Goal: Communication & Community: Answer question/provide support

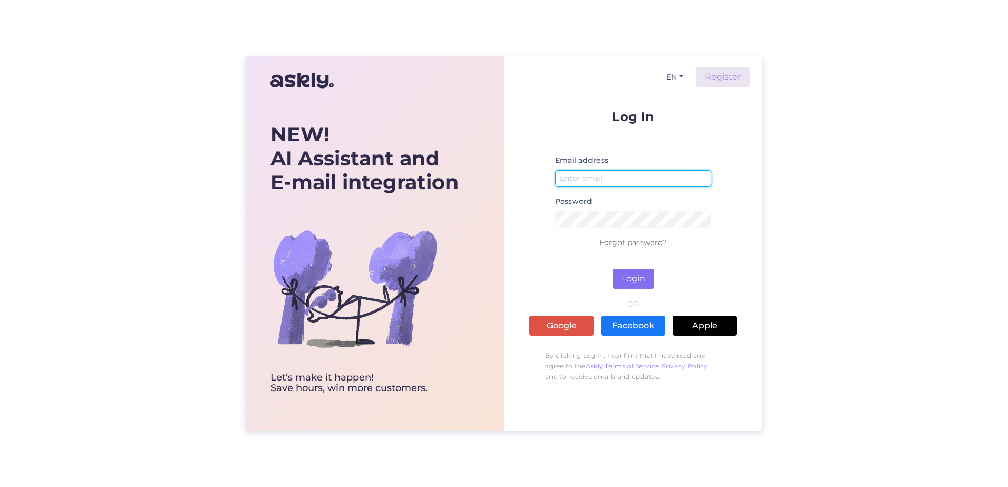
type input "[PERSON_NAME][EMAIL_ADDRESS][PERSON_NAME][DOMAIN_NAME]"
click at [638, 284] on button "Login" at bounding box center [633, 279] width 42 height 20
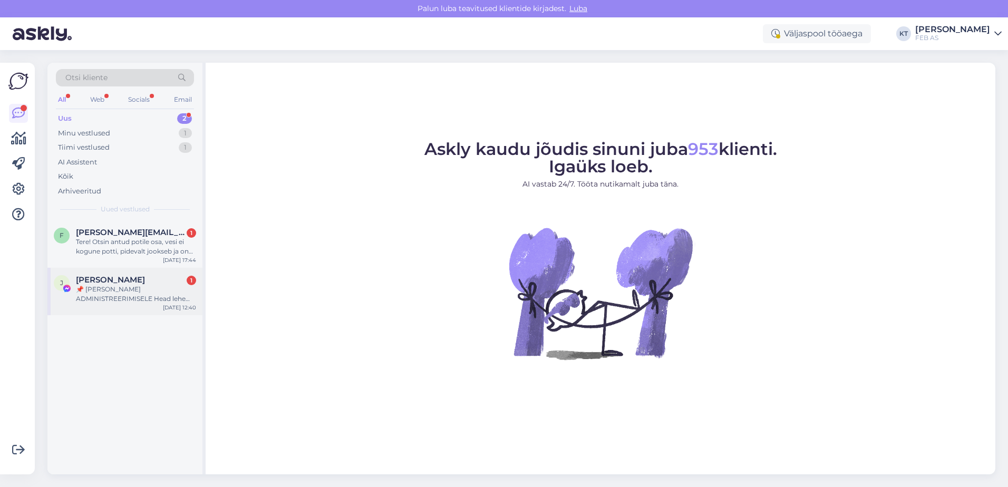
click at [140, 295] on div "📌 [PERSON_NAME] ADMINISTREERIMISELE Head lehe administraatorid Regulaarse üleva…" at bounding box center [136, 294] width 120 height 19
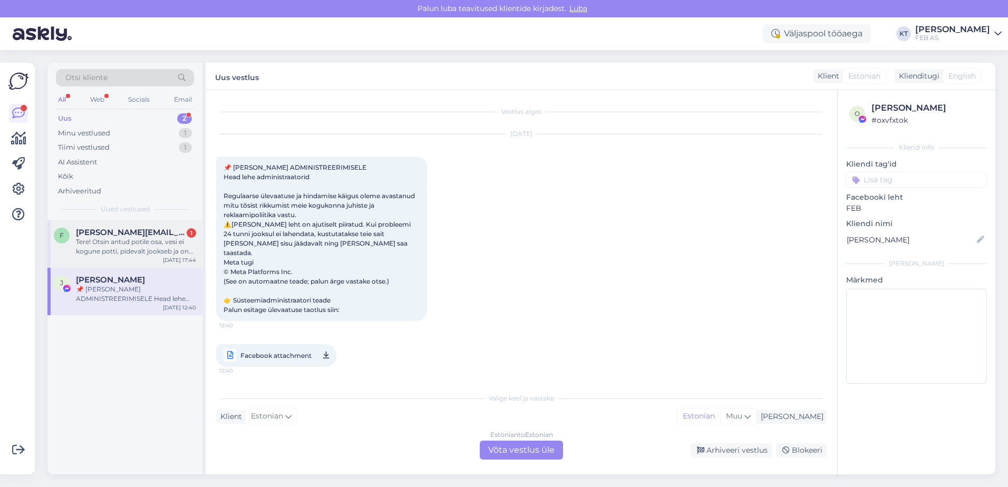
click at [149, 257] on div "f [PERSON_NAME][EMAIL_ADDRESS][PERSON_NAME][DOMAIN_NAME] 1 Tere! Otsin antud po…" at bounding box center [124, 243] width 155 height 47
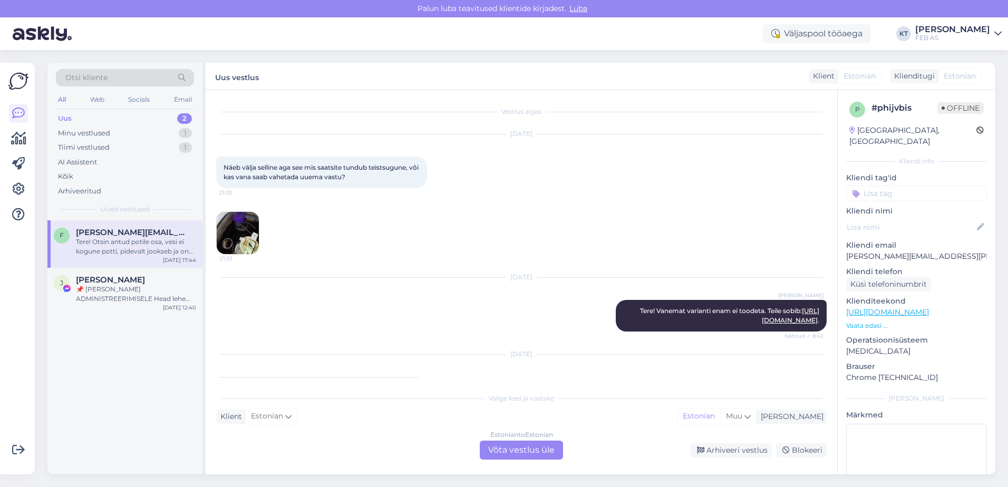
click at [229, 228] on img at bounding box center [238, 233] width 42 height 42
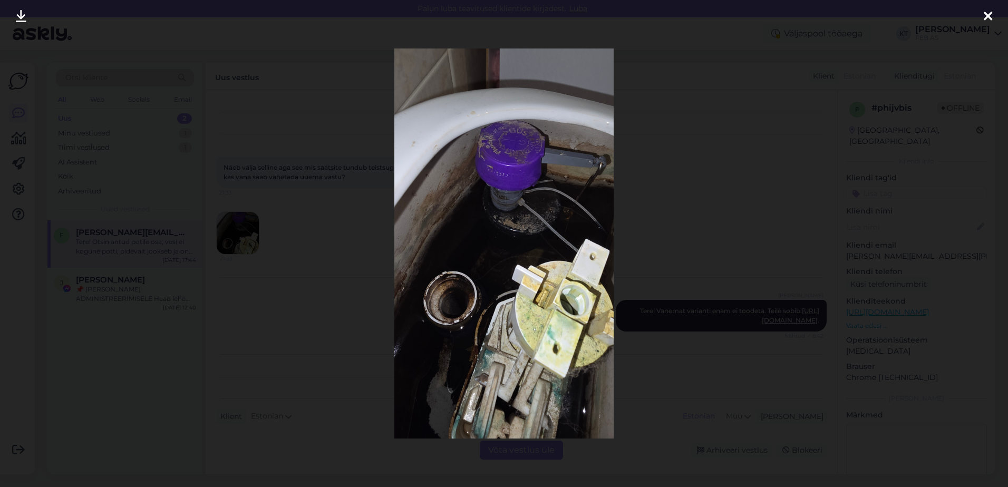
click at [982, 14] on div at bounding box center [987, 16] width 21 height 33
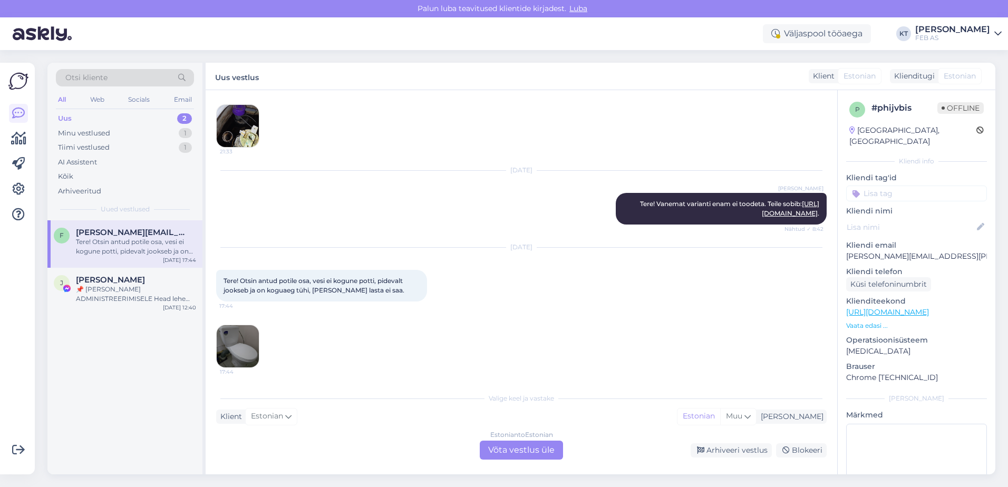
scroll to position [118, 0]
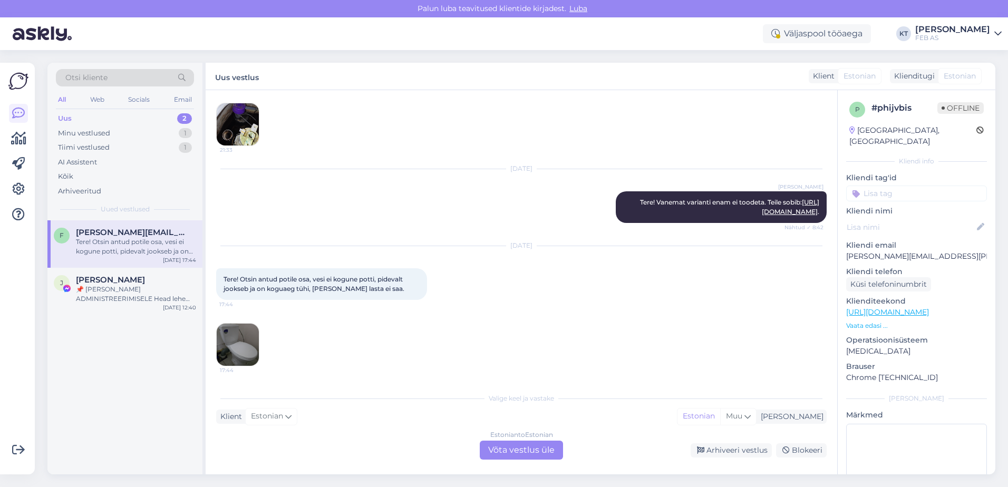
click at [239, 342] on img at bounding box center [238, 345] width 42 height 42
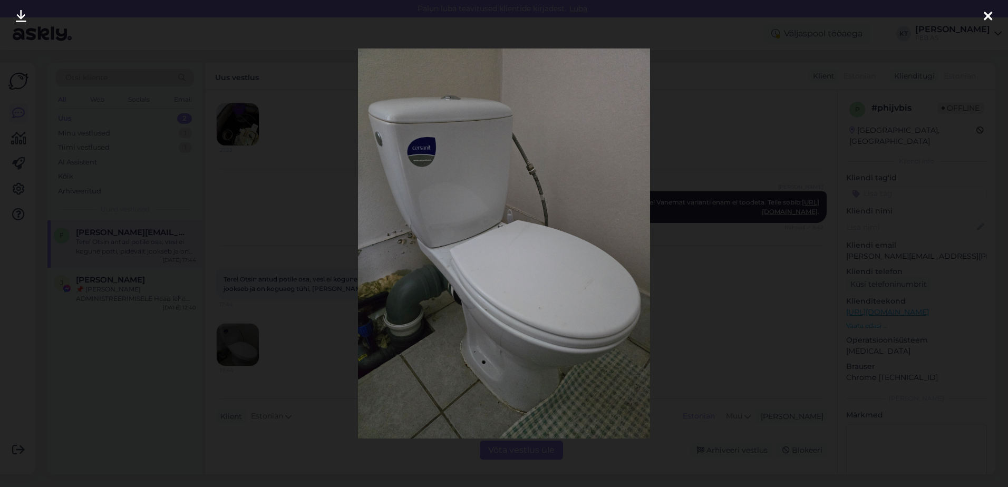
click at [399, 151] on img at bounding box center [504, 242] width 292 height 389
click at [412, 142] on img at bounding box center [504, 242] width 292 height 389
click at [982, 14] on div at bounding box center [987, 16] width 21 height 33
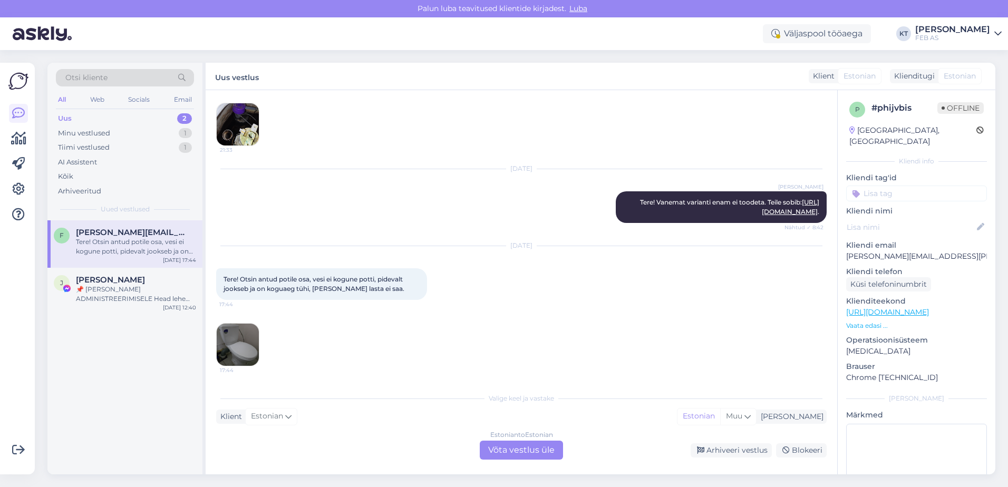
click at [493, 453] on div "Estonian to Estonian Võta vestlus üle" at bounding box center [521, 450] width 83 height 19
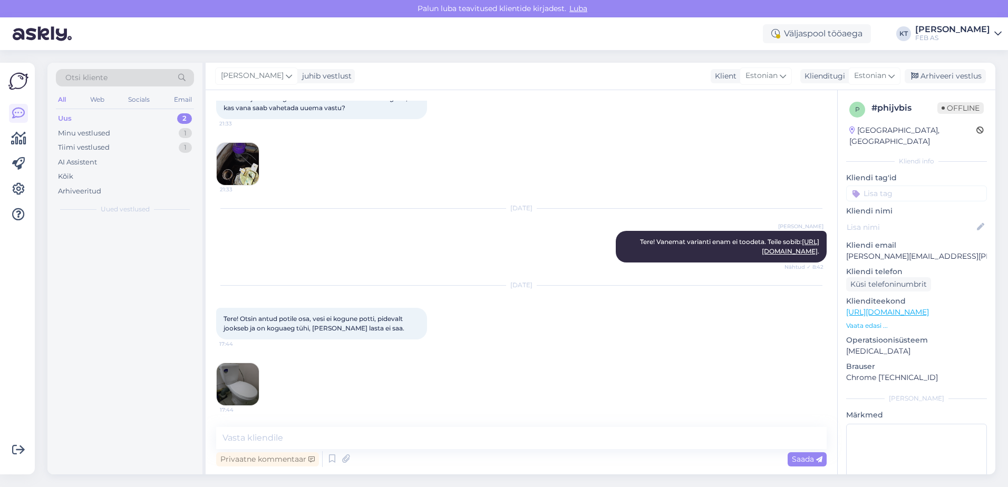
scroll to position [79, 0]
click at [124, 151] on div "Tiimi vestlused 1" at bounding box center [125, 147] width 138 height 15
click at [125, 230] on span "[EMAIL_ADDRESS][DOMAIN_NAME]" at bounding box center [131, 232] width 110 height 9
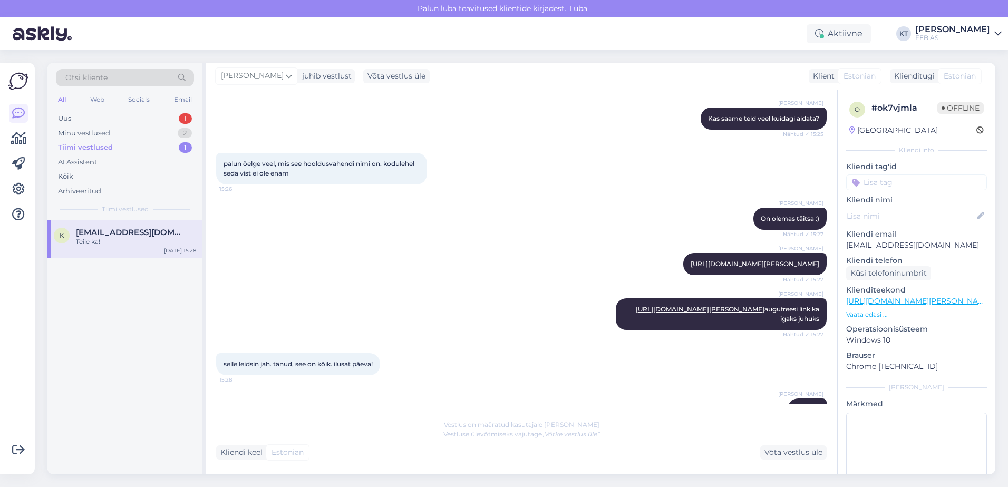
scroll to position [1042, 0]
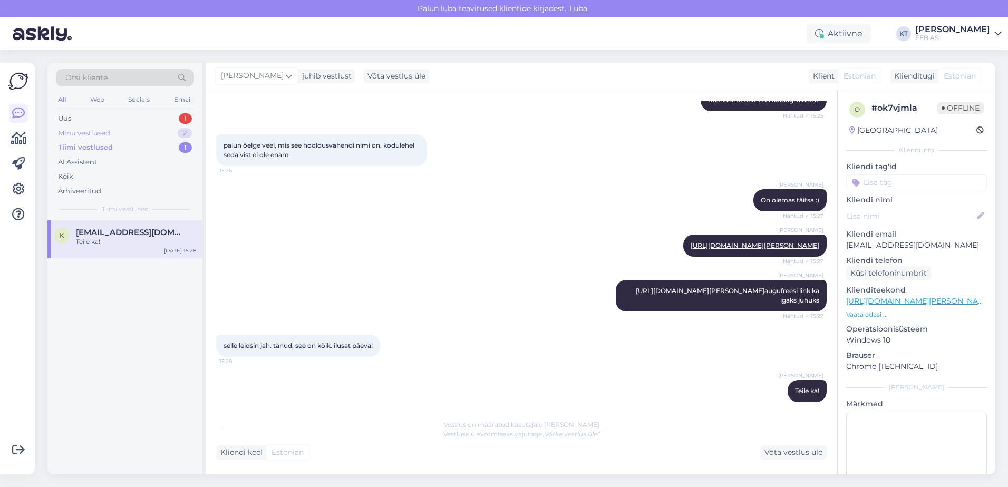
click at [99, 131] on div "Minu vestlused" at bounding box center [84, 133] width 52 height 11
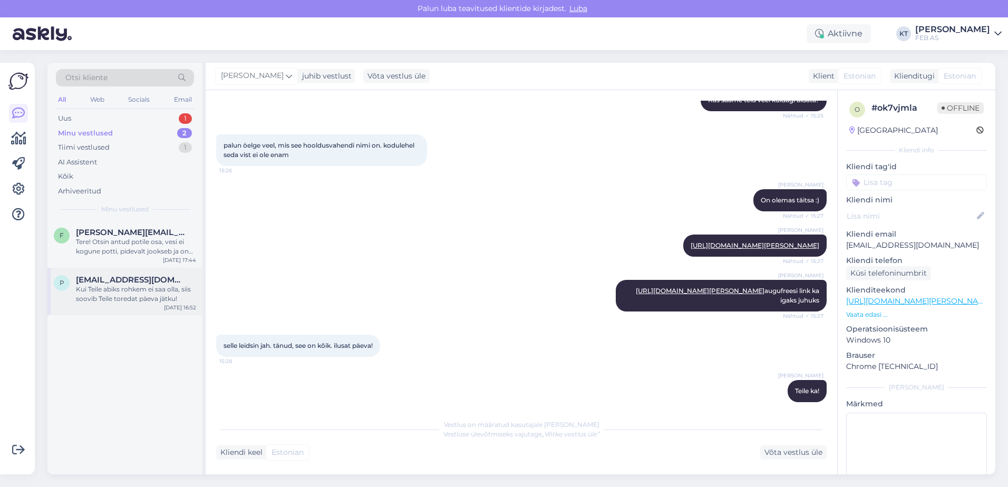
click at [133, 285] on div "Kui Teile abiks rohkem ei saa olla, siis soovib Teile toredat päeva jätku!" at bounding box center [136, 294] width 120 height 19
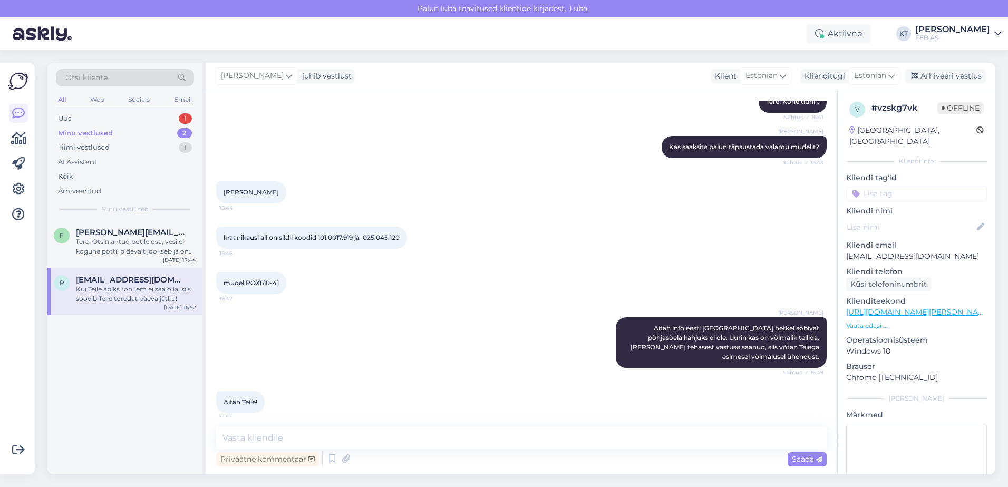
scroll to position [183, 0]
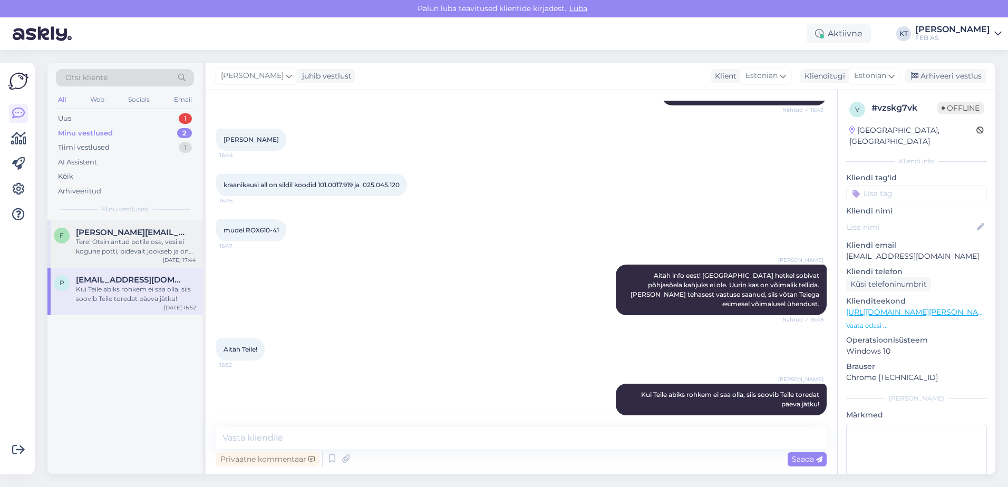
click at [131, 237] on span "[PERSON_NAME][EMAIL_ADDRESS][PERSON_NAME][DOMAIN_NAME]" at bounding box center [131, 232] width 110 height 9
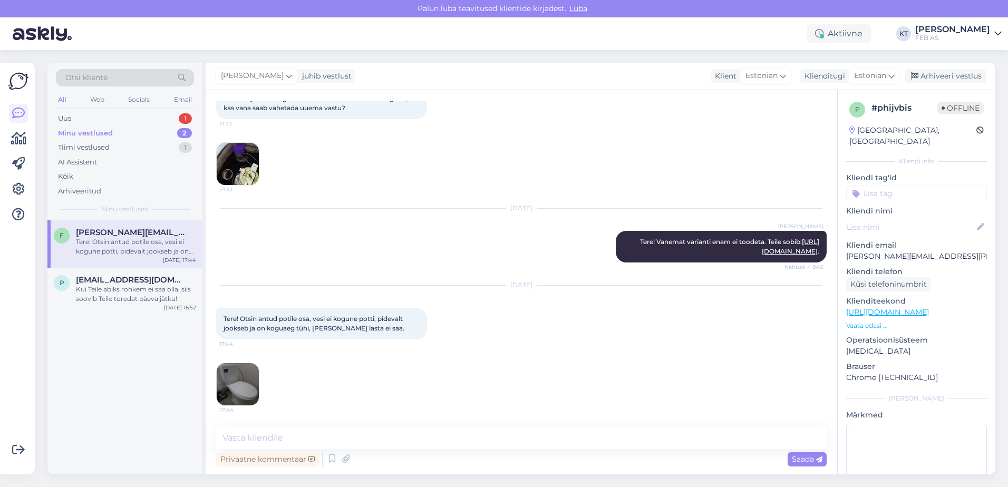
click at [228, 394] on img at bounding box center [238, 384] width 42 height 42
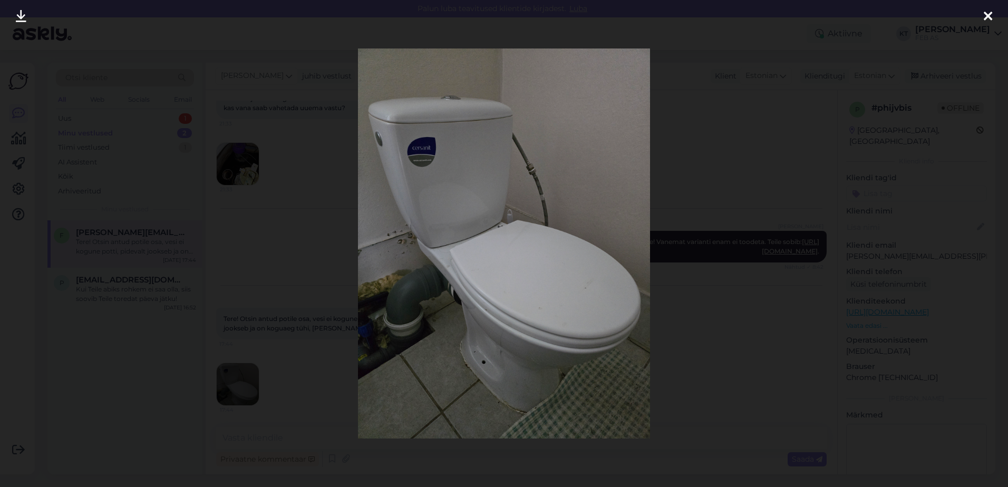
click at [414, 139] on img at bounding box center [504, 242] width 292 height 389
click at [789, 233] on div at bounding box center [504, 243] width 1008 height 487
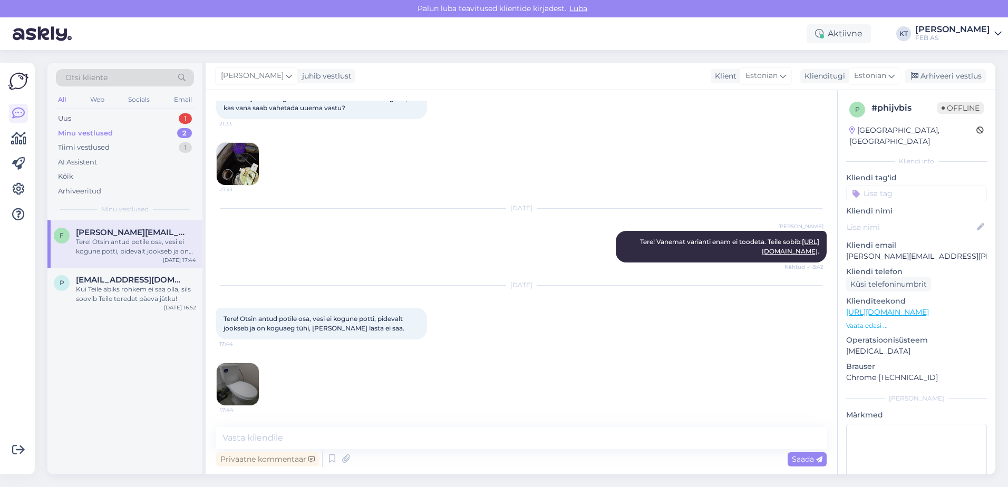
click at [232, 384] on img at bounding box center [238, 384] width 42 height 42
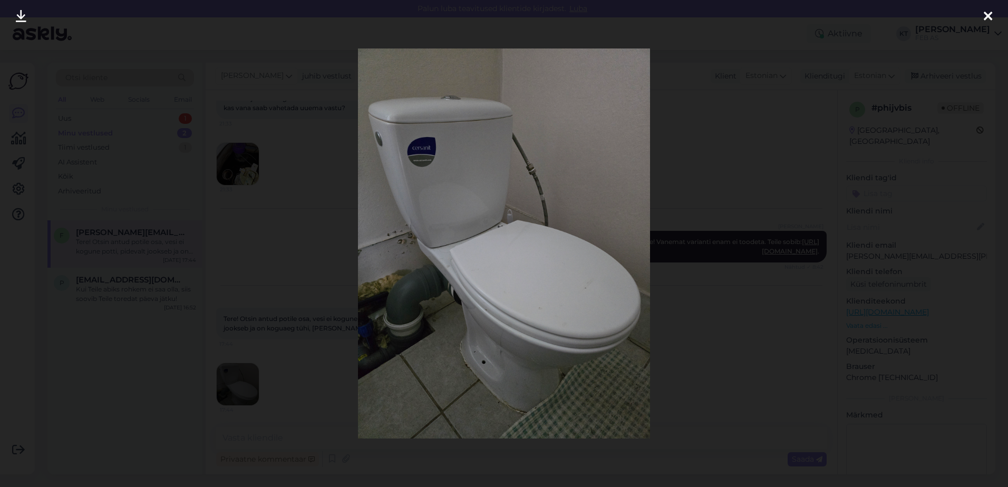
click at [980, 14] on div at bounding box center [987, 16] width 21 height 33
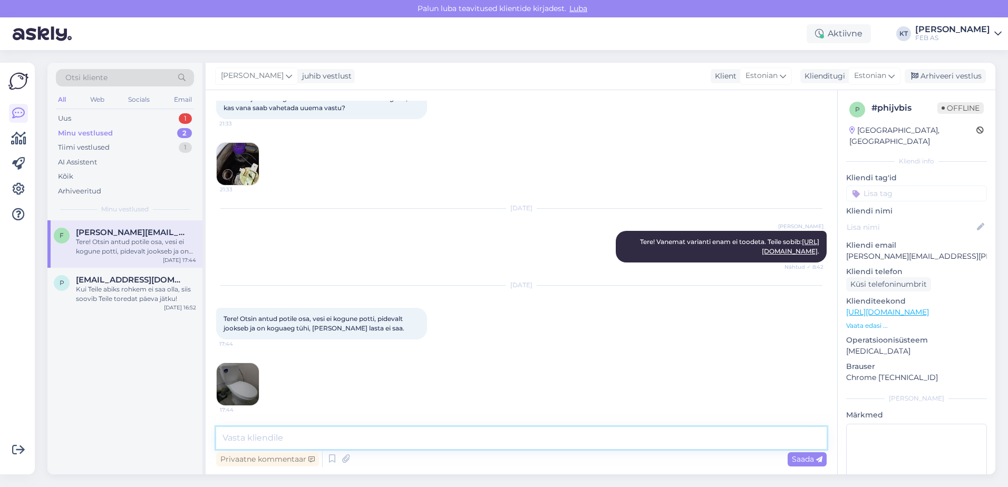
click at [326, 437] on textarea at bounding box center [521, 438] width 610 height 22
click at [334, 435] on textarea "Tere! Kahjuks me ei paku cersanit" at bounding box center [521, 438] width 610 height 22
click at [371, 432] on textarea "Tere! Kahjuks me ei paku Cersanit" at bounding box center [521, 438] width 610 height 22
type textarea "Tere! Kahjuks me ei paku Cersanit tooteid ega nende varuosi."
click at [529, 436] on textarea "Tere! Kahjuks me ei paku Cersanit tooteid ega nende varuosi." at bounding box center [521, 438] width 610 height 22
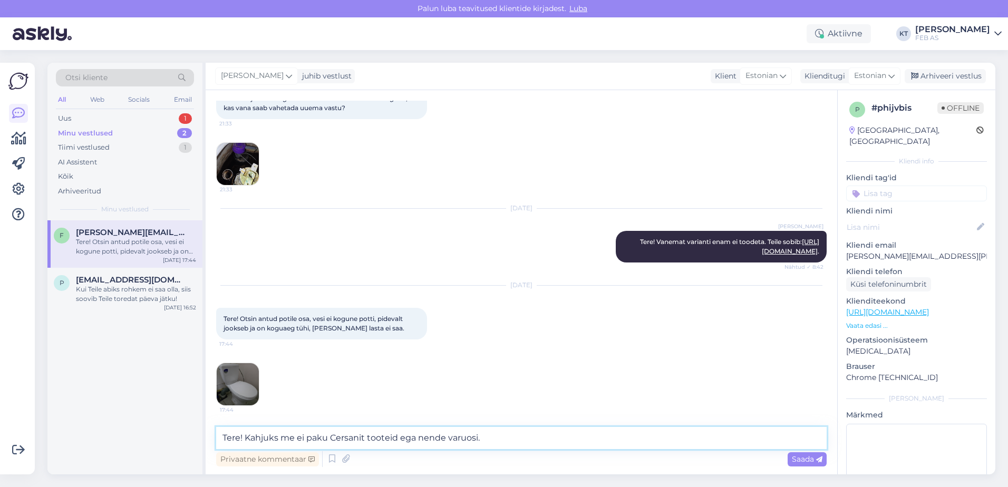
click at [525, 438] on textarea "Tere! Kahjuks me ei paku Cersanit tooteid ega nende varuosi." at bounding box center [521, 438] width 610 height 22
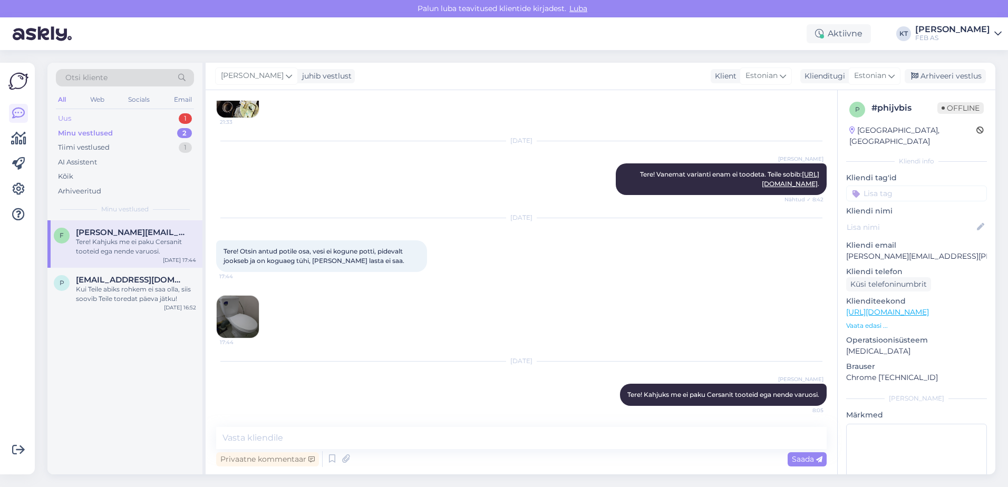
click at [90, 119] on div "Uus 1" at bounding box center [125, 118] width 138 height 15
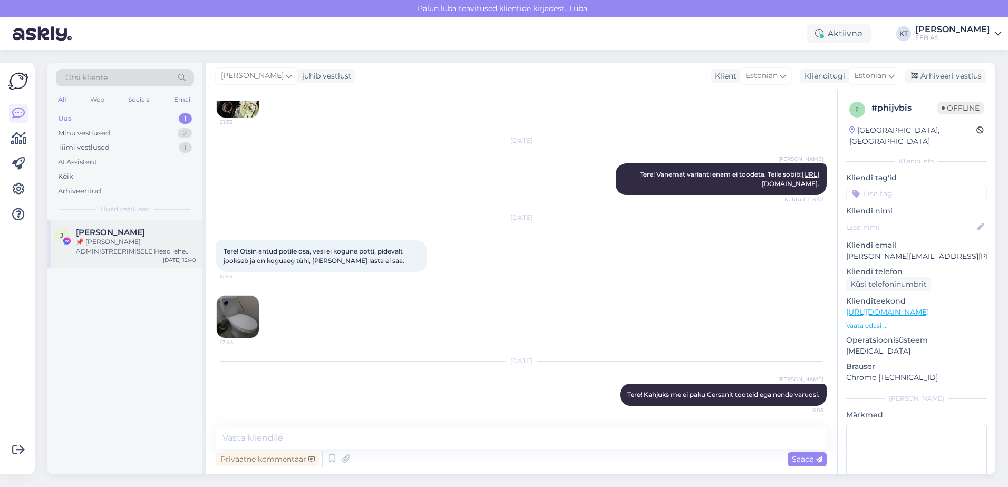
click at [94, 226] on div "J [PERSON_NAME] 📌 [PERSON_NAME] ADMINISTREERIMISELE Head lehe administraatorid …" at bounding box center [124, 243] width 155 height 47
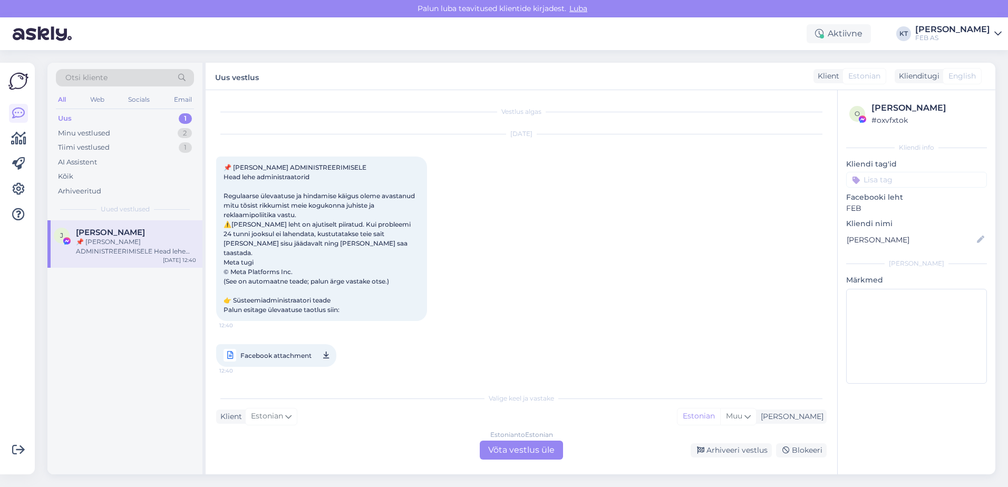
click at [525, 443] on div "Estonian to Estonian Võta vestlus üle" at bounding box center [521, 450] width 83 height 19
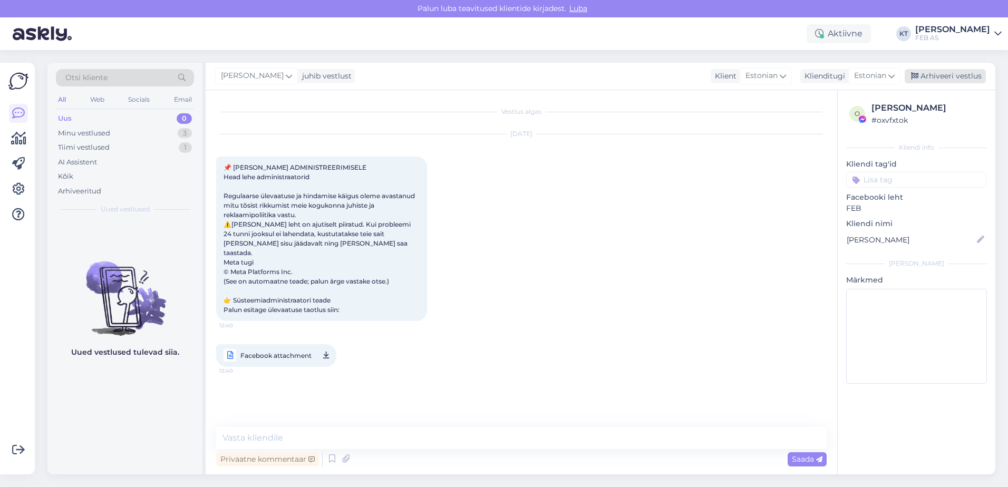
click at [930, 77] on div "Arhiveeri vestlus" at bounding box center [944, 76] width 81 height 14
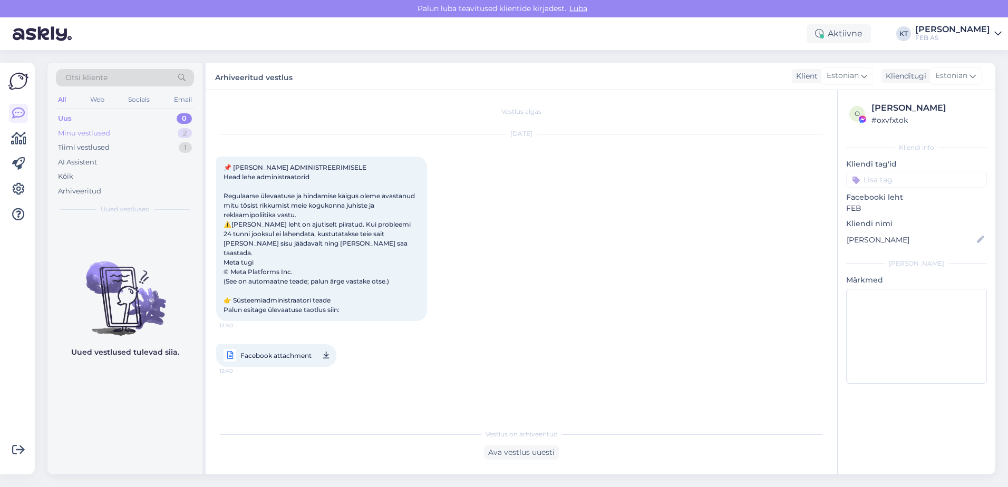
click at [110, 135] on div "Minu vestlused 2" at bounding box center [125, 133] width 138 height 15
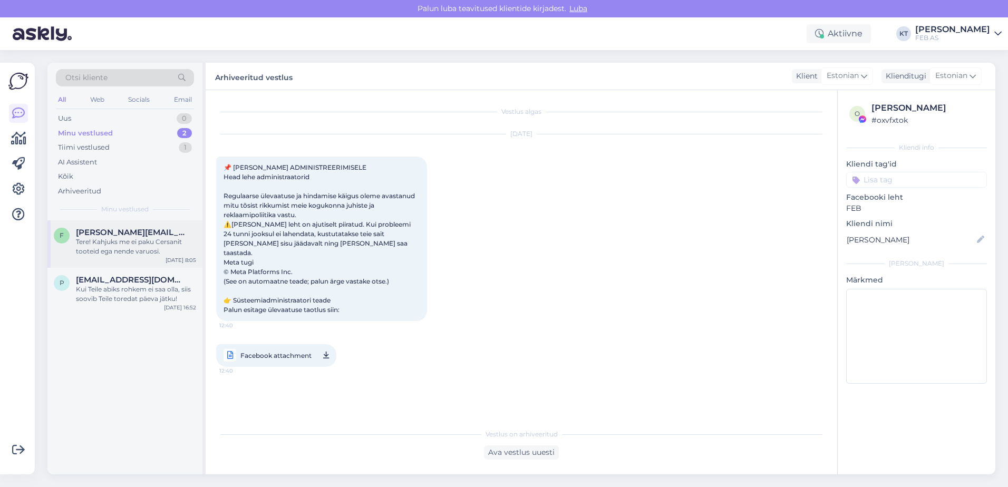
click at [114, 248] on div "Tere! Kahjuks me ei paku Cersanit tooteid ega nende varuosi." at bounding box center [136, 246] width 120 height 19
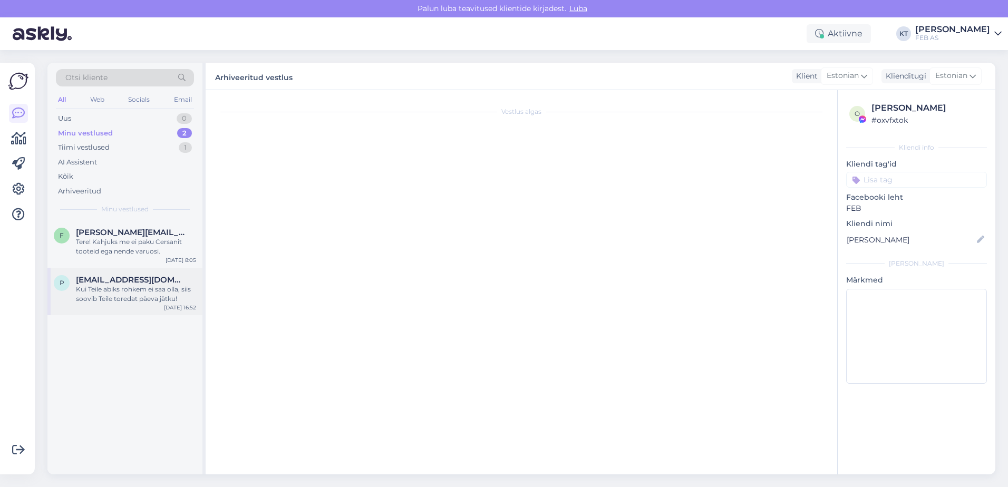
scroll to position [146, 0]
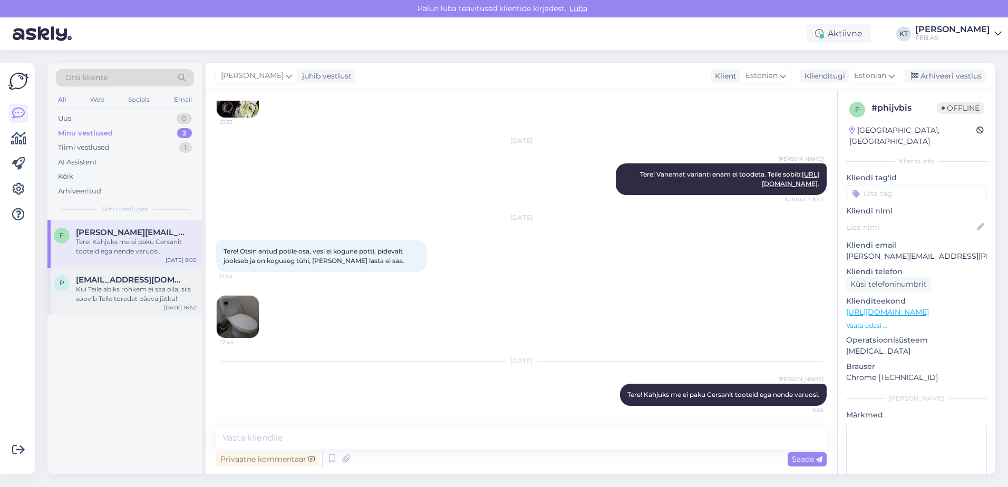
click at [87, 306] on div "p [EMAIL_ADDRESS][DOMAIN_NAME] Kui Teile abiks rohkem ei saa olla, siis soovib …" at bounding box center [124, 291] width 155 height 47
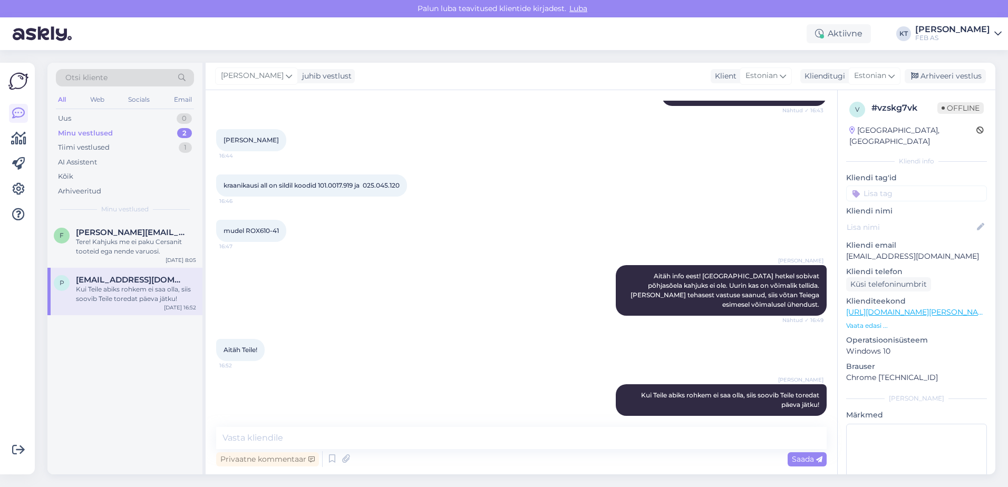
scroll to position [183, 0]
drag, startPoint x: 278, startPoint y: 232, endPoint x: 248, endPoint y: 233, distance: 30.1
click at [248, 233] on span "mudel ROX610-41" at bounding box center [250, 230] width 55 height 8
drag, startPoint x: 248, startPoint y: 233, endPoint x: 332, endPoint y: 195, distance: 91.7
click at [332, 195] on div "kraanikausi all on sildil koodid 101.0017.919 ja 025.045.120 16:46" at bounding box center [311, 185] width 191 height 22
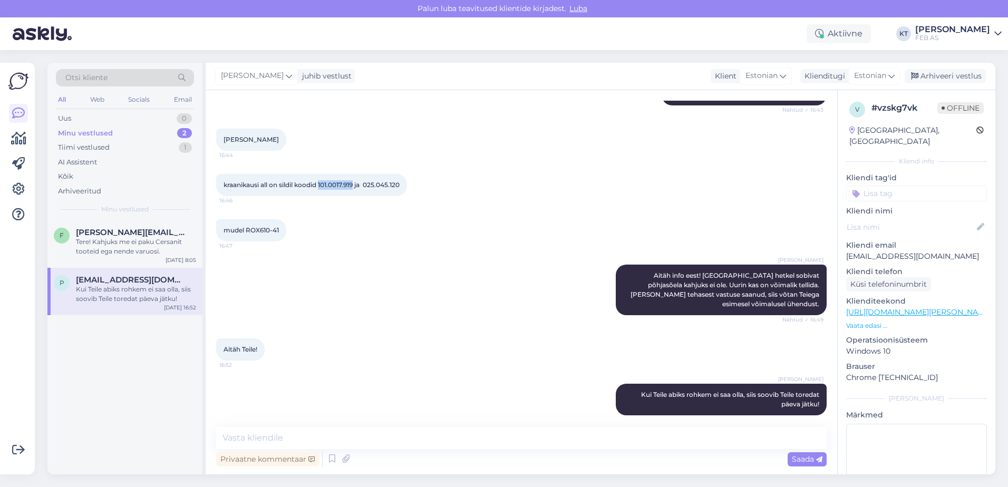
drag, startPoint x: 356, startPoint y: 183, endPoint x: 321, endPoint y: 183, distance: 34.8
click at [321, 183] on span "kraanikausi all on sildil koodid 101.0017.919 ja 025.045.120" at bounding box center [311, 185] width 176 height 8
copy span "101.0017.919"
click at [348, 192] on div "kraanikausi all on sildil koodid 101.0017.919 ja 025.045.120 16:46" at bounding box center [311, 185] width 191 height 22
drag, startPoint x: 405, startPoint y: 183, endPoint x: 368, endPoint y: 186, distance: 37.0
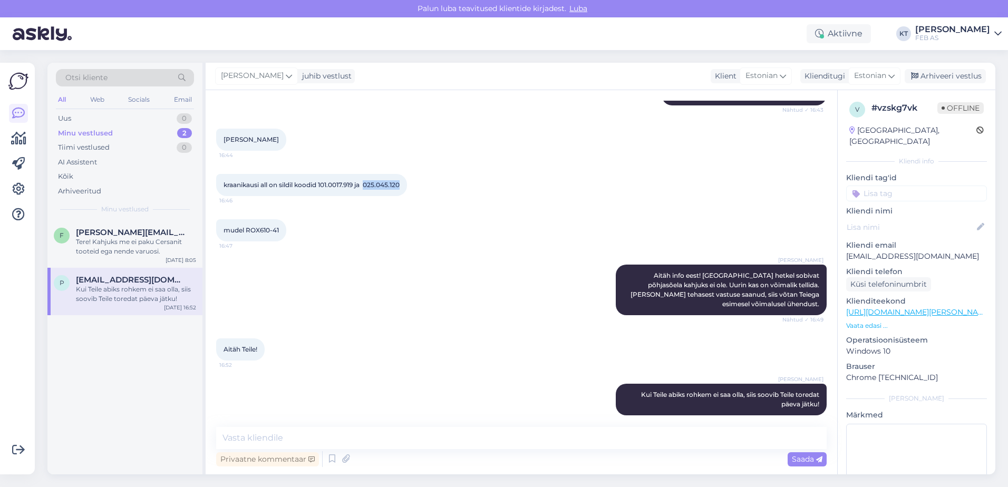
click at [368, 186] on div "kraanikausi all on sildil koodid 101.0017.919 ja 025.045.120 16:46" at bounding box center [311, 185] width 191 height 22
copy span "025.045.120"
drag, startPoint x: 356, startPoint y: 183, endPoint x: 320, endPoint y: 184, distance: 35.9
click at [320, 184] on span "kraanikausi all on sildil koodid 101.0017.919 ja 025.045.120" at bounding box center [311, 185] width 176 height 8
copy span "101.0017.919"
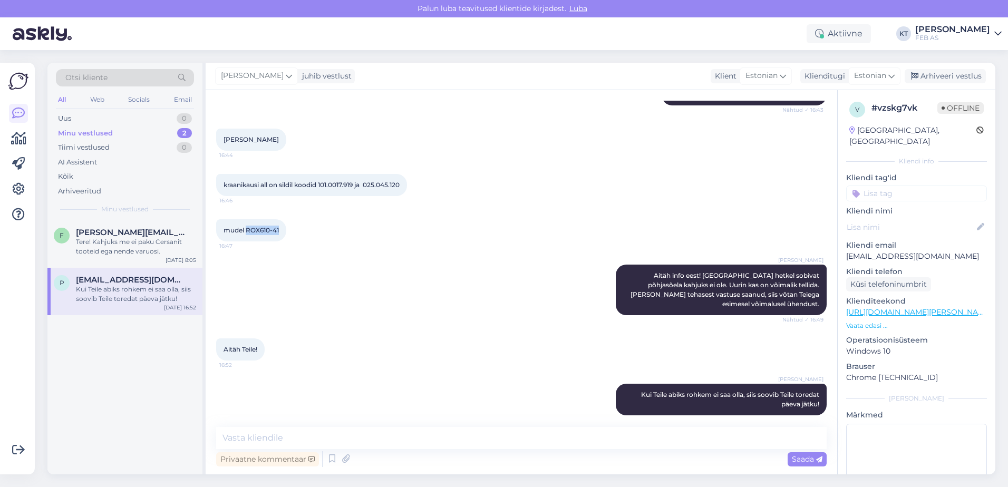
drag, startPoint x: 280, startPoint y: 230, endPoint x: 248, endPoint y: 233, distance: 32.3
click at [248, 233] on div "mudel ROX610-41 16:47" at bounding box center [251, 230] width 70 height 22
copy span "ROX610-41"
click at [418, 269] on div "[PERSON_NAME] Aitäh info eest! [GEOGRAPHIC_DATA] hetkel sobivat põhjasõela kahj…" at bounding box center [521, 290] width 610 height 74
drag, startPoint x: 280, startPoint y: 230, endPoint x: 247, endPoint y: 236, distance: 34.3
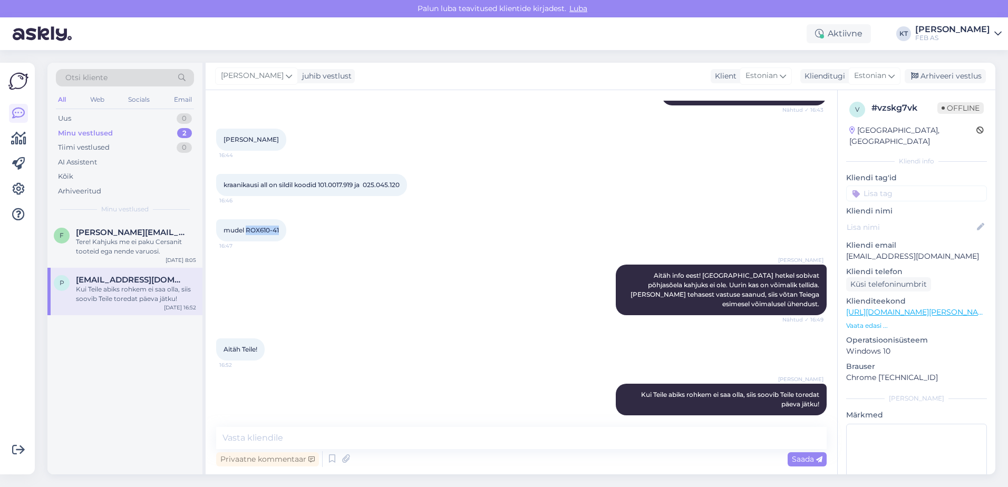
click at [247, 236] on div "mudel ROX610-41 16:47" at bounding box center [251, 230] width 70 height 22
copy span "ROX610-41"
drag, startPoint x: 356, startPoint y: 183, endPoint x: 322, endPoint y: 187, distance: 34.4
click at [322, 187] on span "kraanikausi all on sildil koodid 101.0017.919 ja 025.045.120" at bounding box center [311, 185] width 176 height 8
copy span "101.0017.919"
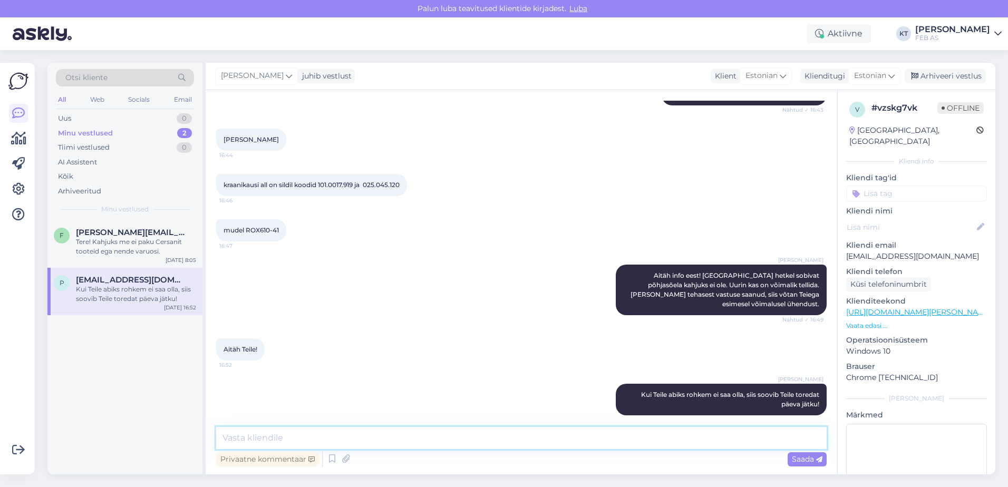
click at [357, 445] on textarea at bounding box center [521, 438] width 610 height 22
click at [415, 429] on textarea at bounding box center [521, 438] width 610 height 22
click at [381, 431] on textarea "Tere! Pakkuda oleks valamule" at bounding box center [521, 438] width 610 height 22
paste textarea "[URL][DOMAIN_NAME][PERSON_NAME]"
click at [347, 436] on textarea "Tere! Pakkuda oleks valamule [URL][DOMAIN_NAME][PERSON_NAME]" at bounding box center [521, 438] width 610 height 22
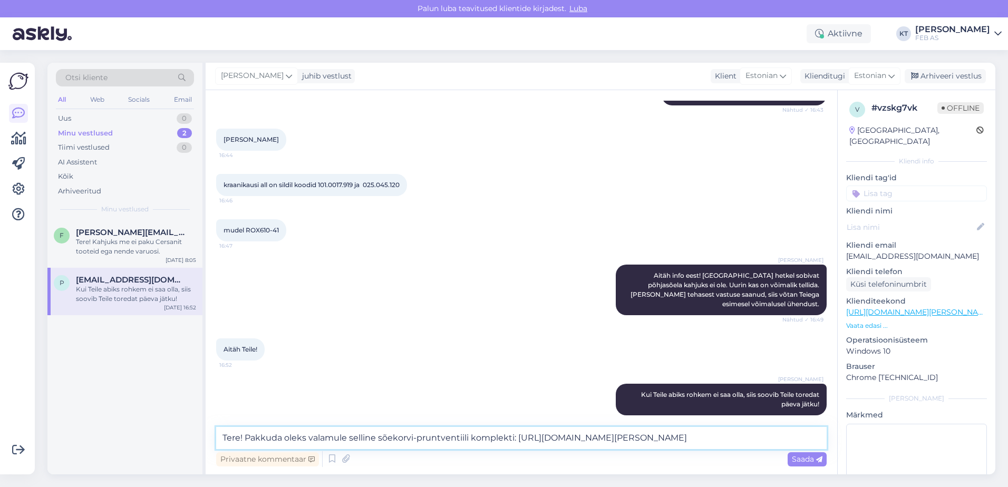
click at [811, 438] on textarea "Tere! Pakkuda oleks valamule selline sõekorvi-pruntventiili komplekti: [URL][DO…" at bounding box center [521, 438] width 610 height 22
type textarea "Tere! Pakkuda oleks valamule selline sõekorvi-pruntventiili komplekti: [URL][DO…"
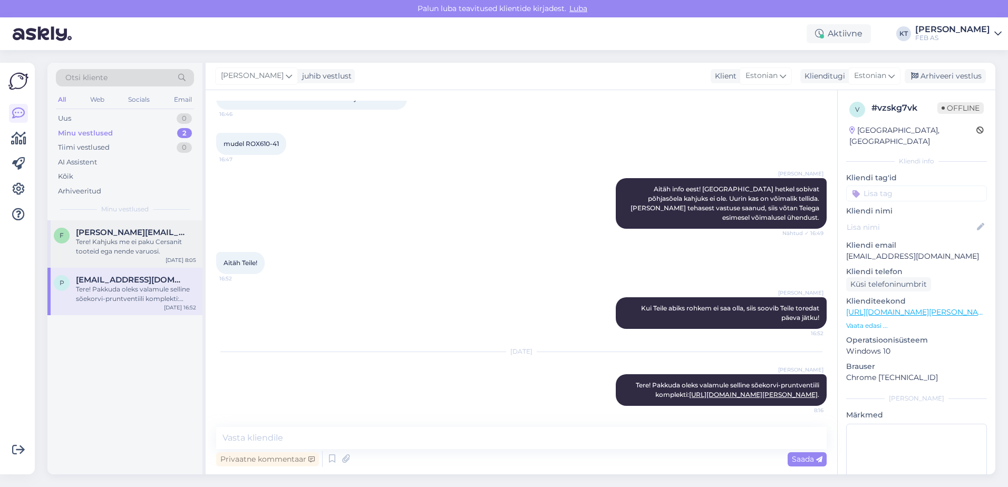
click at [126, 232] on span "[PERSON_NAME][EMAIL_ADDRESS][PERSON_NAME][DOMAIN_NAME]" at bounding box center [131, 232] width 110 height 9
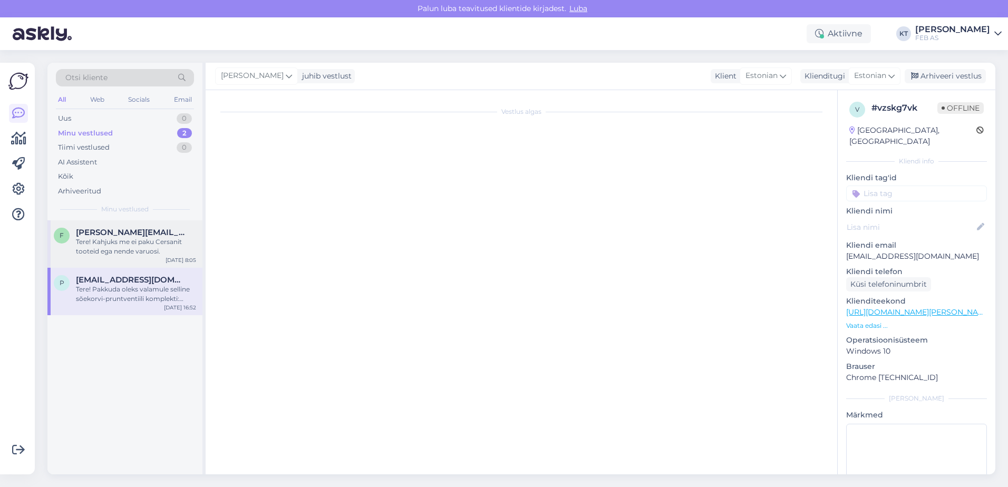
scroll to position [146, 0]
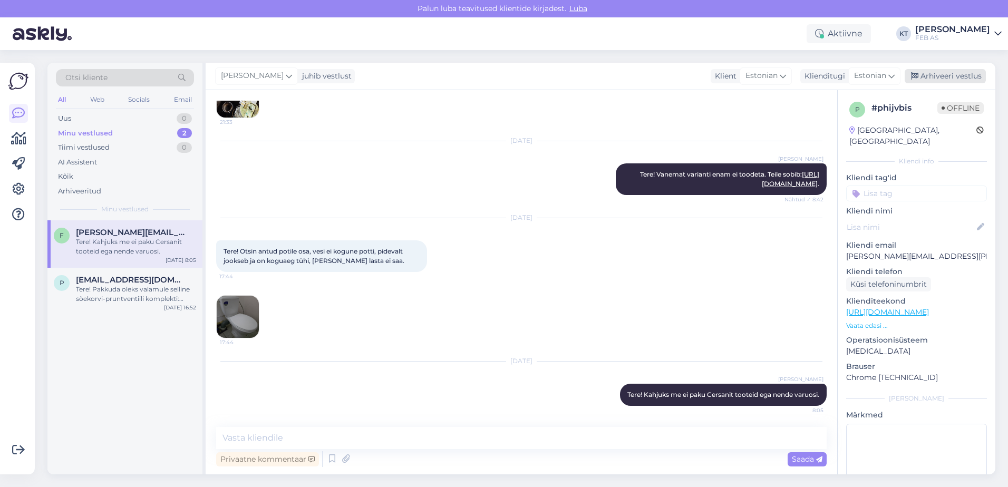
click at [956, 80] on div "Arhiveeri vestlus" at bounding box center [944, 76] width 81 height 14
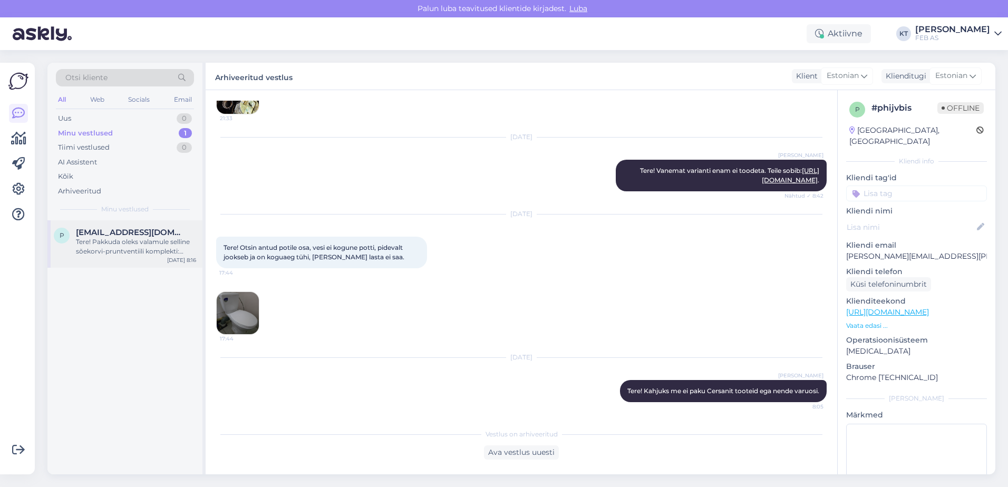
click at [90, 229] on span "[EMAIL_ADDRESS][DOMAIN_NAME]" at bounding box center [131, 232] width 110 height 9
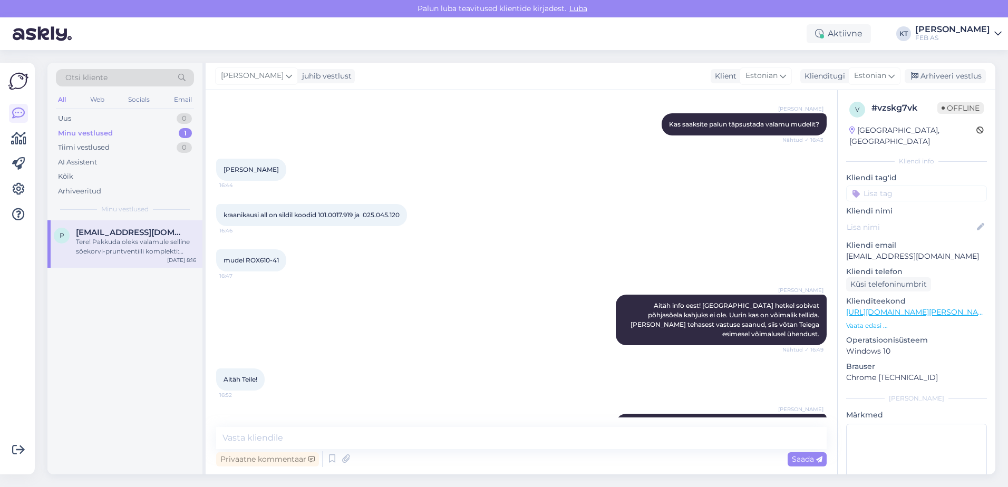
scroll to position [269, 0]
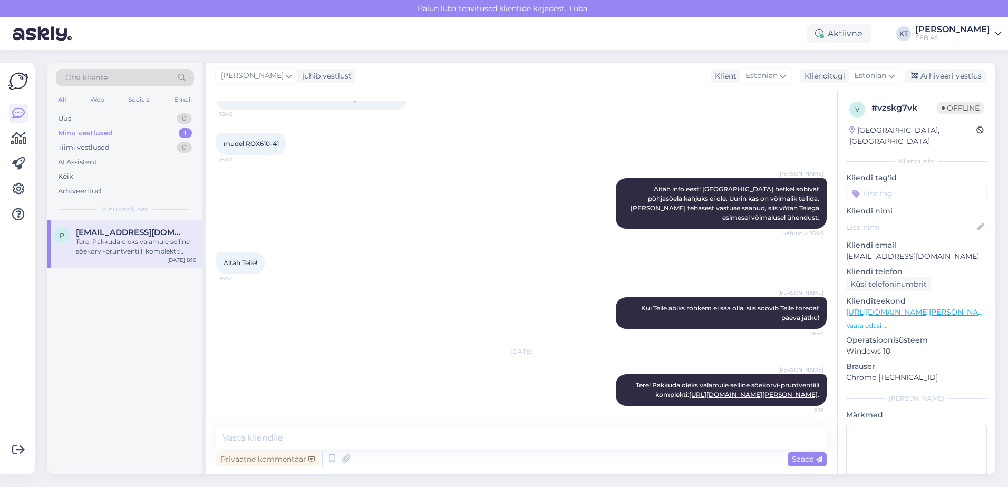
click at [157, 246] on div "Tere! Pakkuda oleks valamule selline sõekorvi-pruntventiili komplekti: [URL][DO…" at bounding box center [136, 246] width 120 height 19
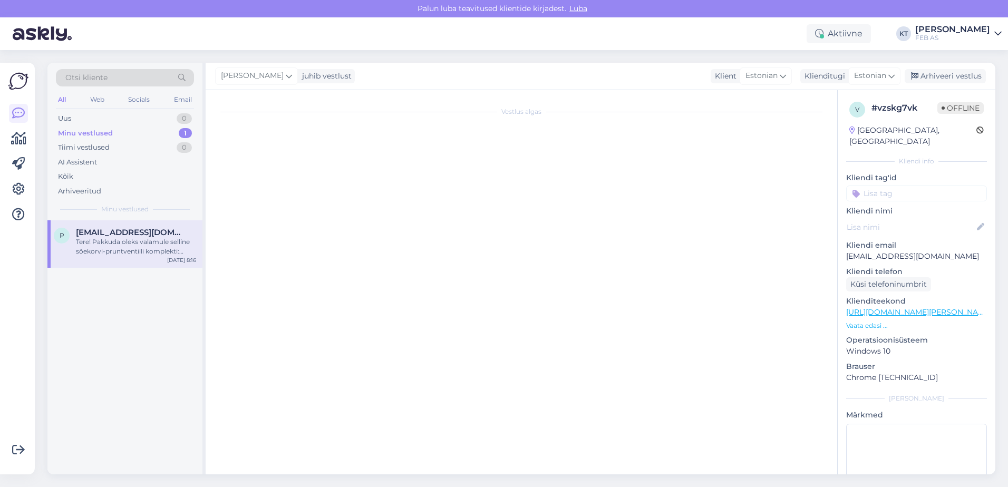
scroll to position [0, 0]
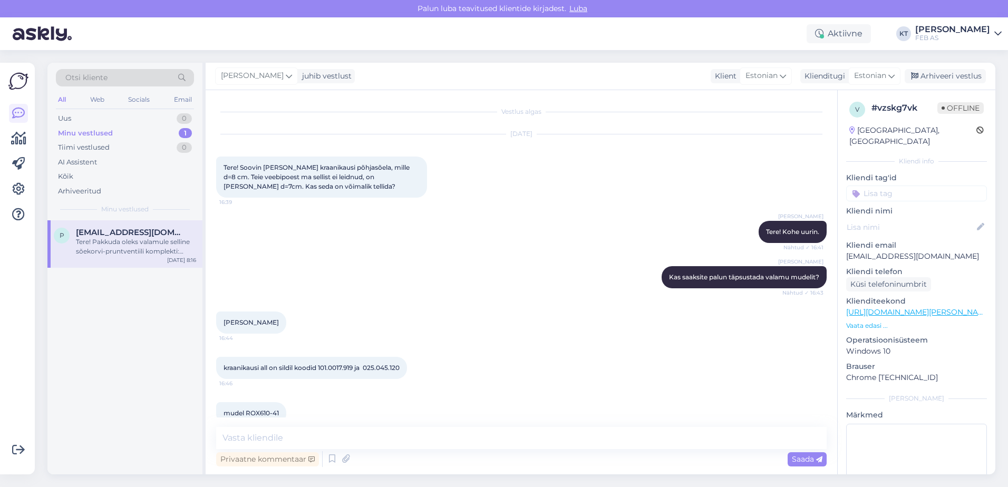
click at [154, 134] on div "Minu vestlused 1" at bounding box center [125, 133] width 138 height 15
click at [86, 246] on div "Tere! Pakkuda oleks valamule selline sõekorvi-pruntventiili komplekti: [URL][DO…" at bounding box center [136, 246] width 120 height 19
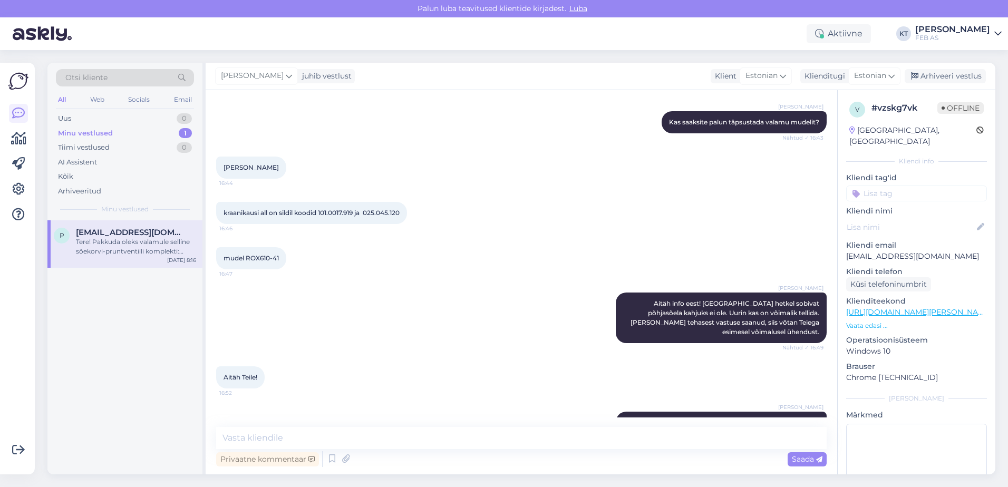
scroll to position [269, 0]
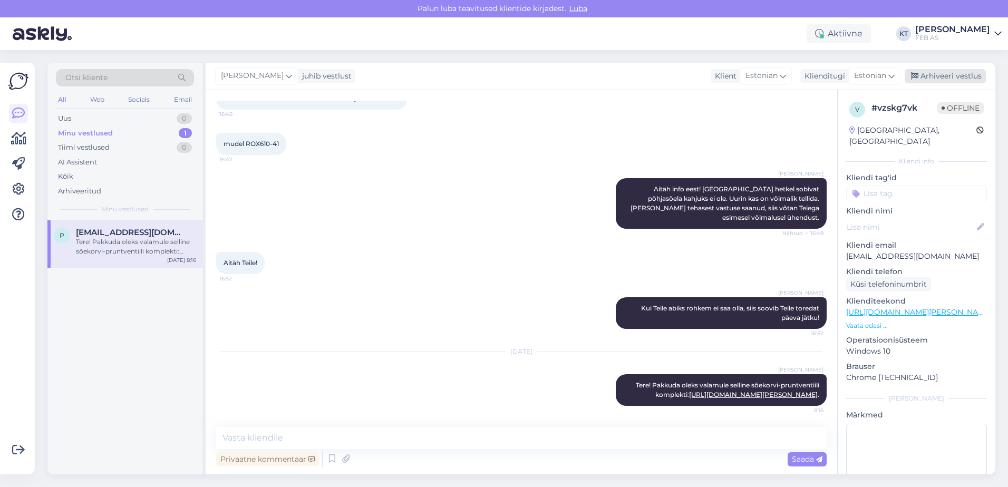
click at [970, 78] on div "Arhiveeri vestlus" at bounding box center [944, 76] width 81 height 14
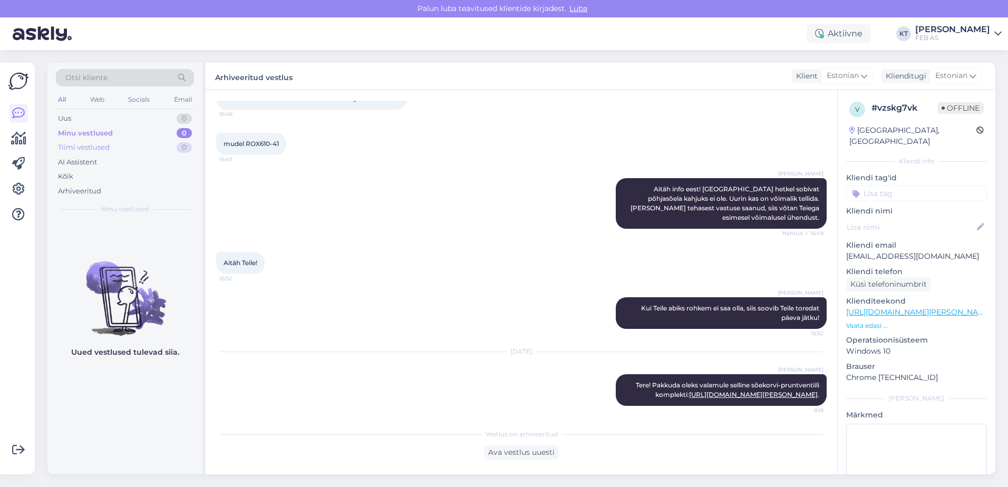
click at [116, 144] on div "Tiimi vestlused 0" at bounding box center [125, 147] width 138 height 15
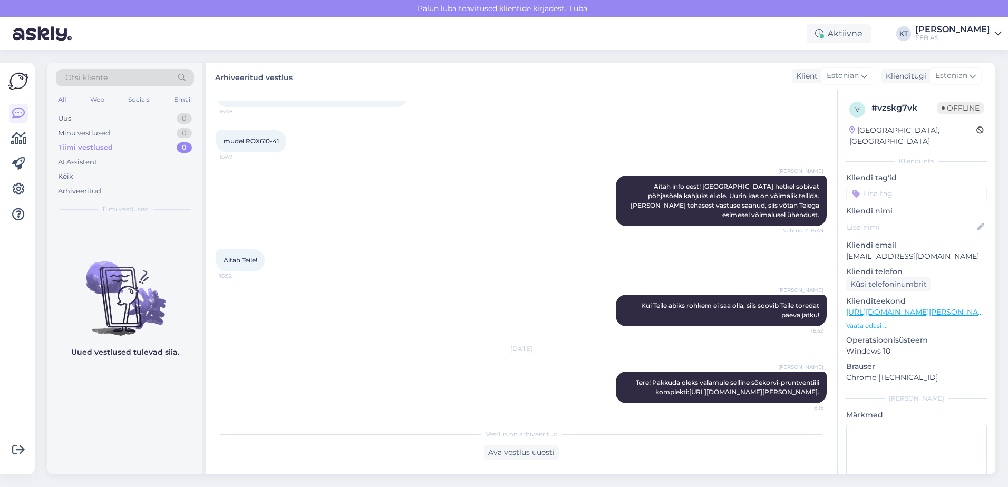
scroll to position [273, 0]
